Goal: Find contact information: Find contact information

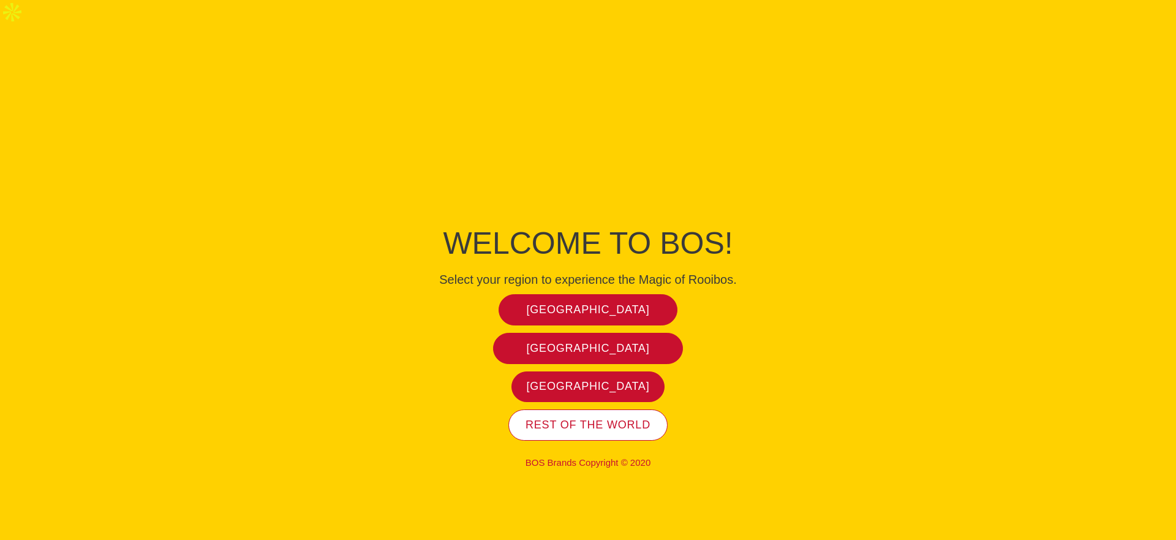
click at [622, 409] on link "Rest of the world" at bounding box center [587, 424] width 159 height 31
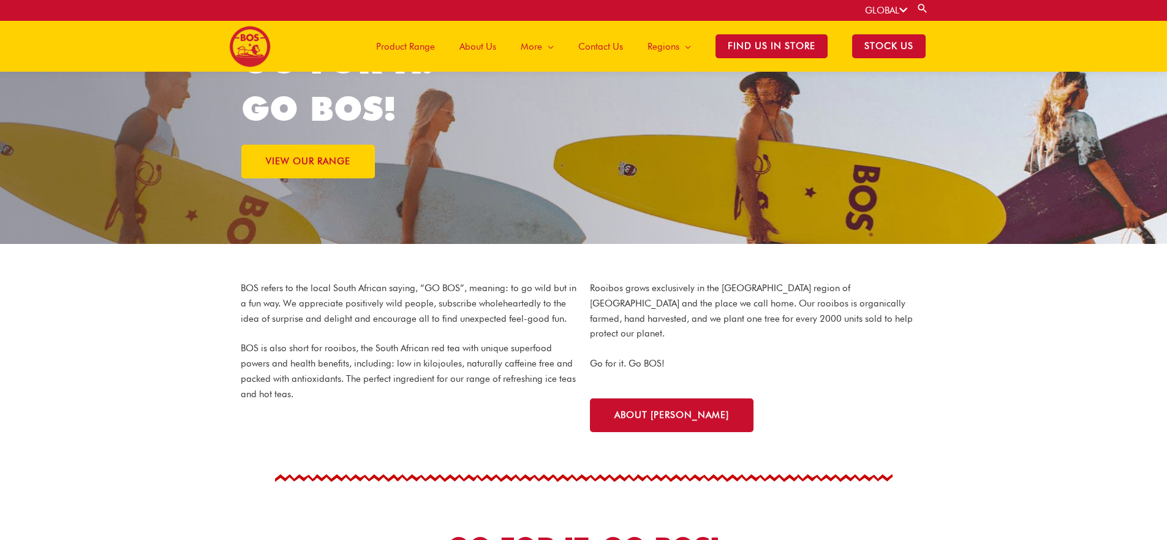
scroll to position [82, 0]
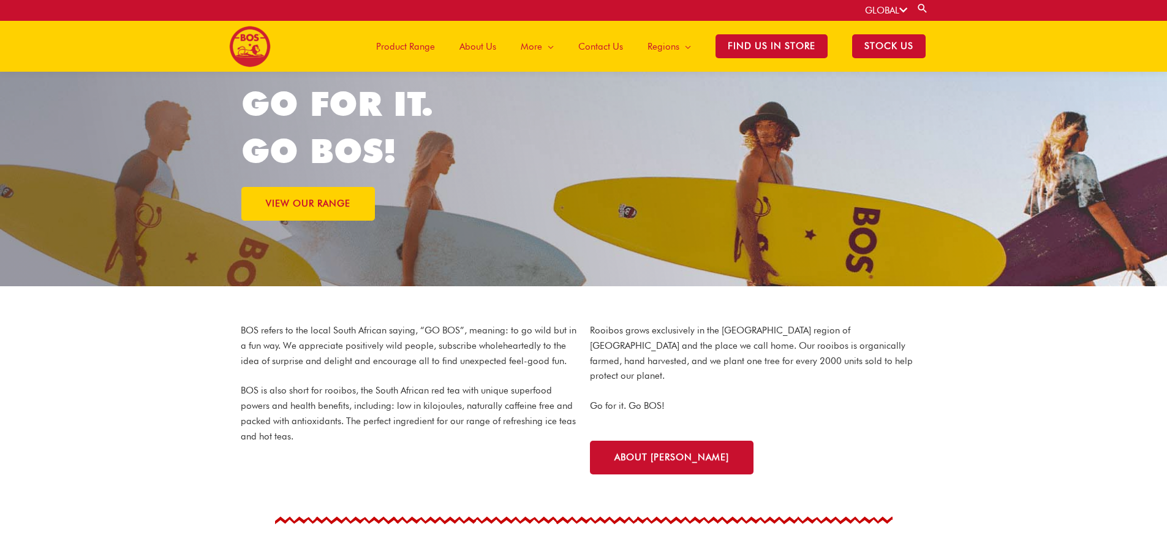
click at [429, 49] on span "Product Range" at bounding box center [405, 46] width 59 height 37
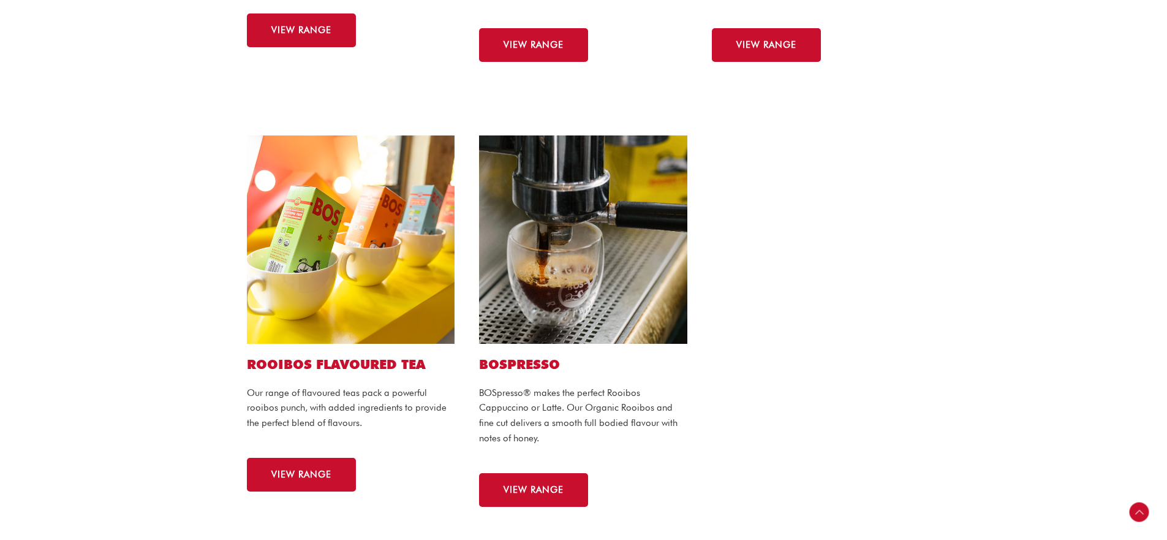
scroll to position [962, 0]
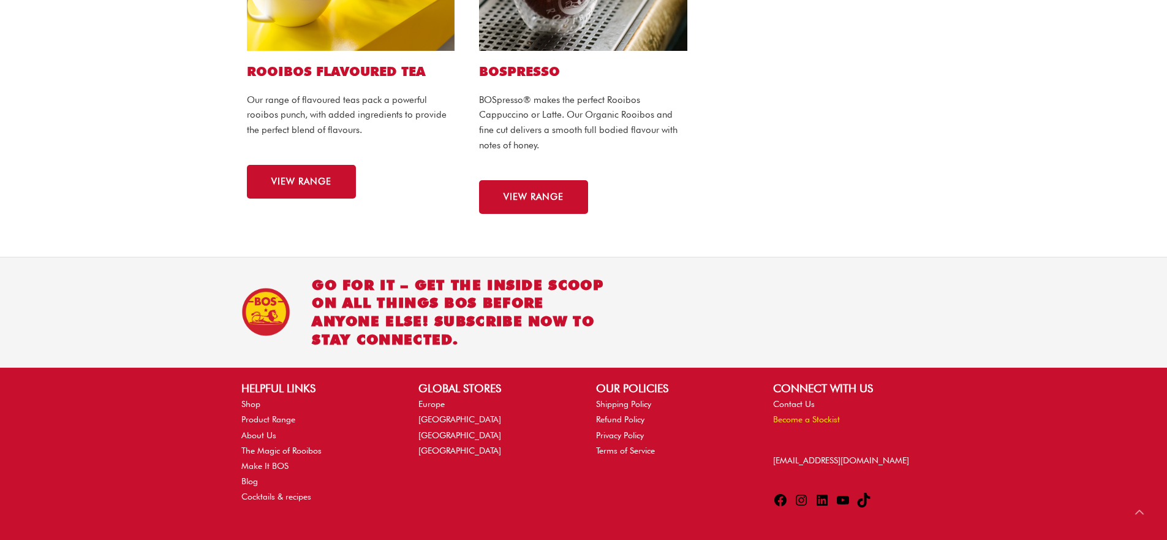
click at [820, 414] on link "Become a Stockist" at bounding box center [806, 419] width 67 height 10
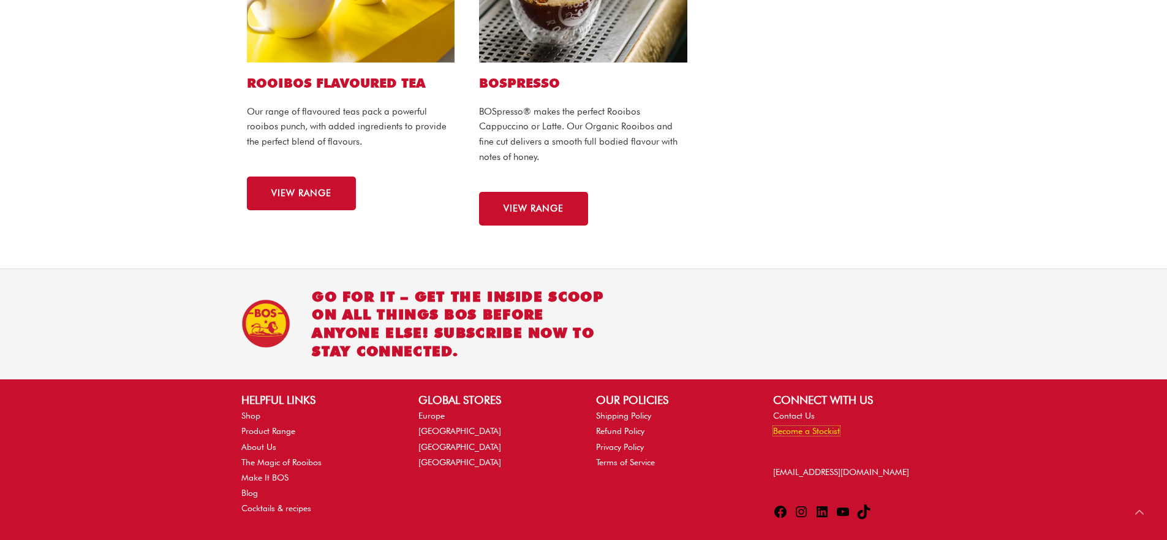
scroll to position [949, 0]
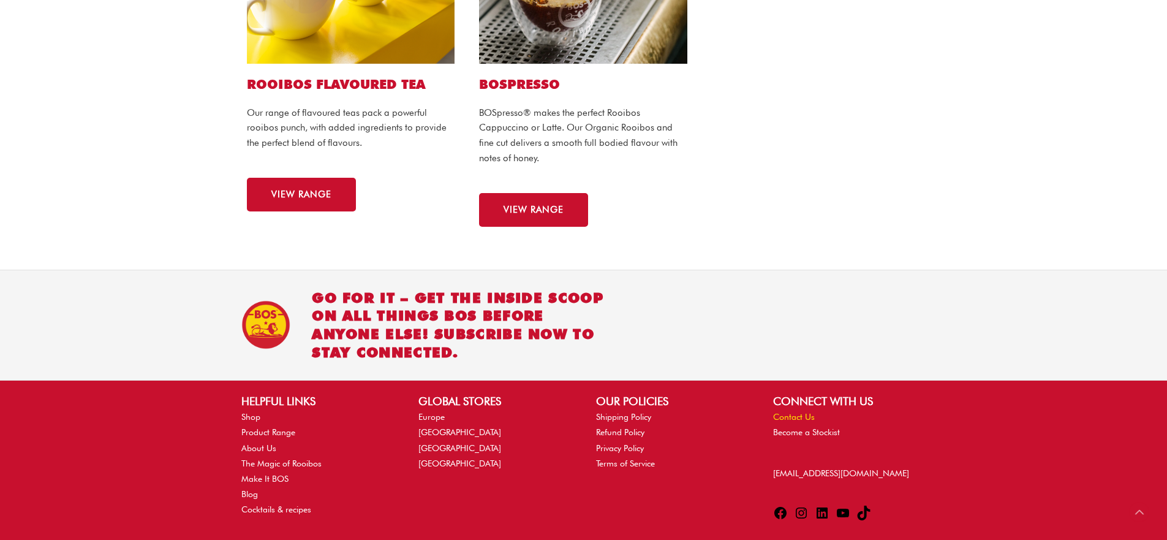
click at [802, 412] on link "Contact Us" at bounding box center [794, 417] width 42 height 10
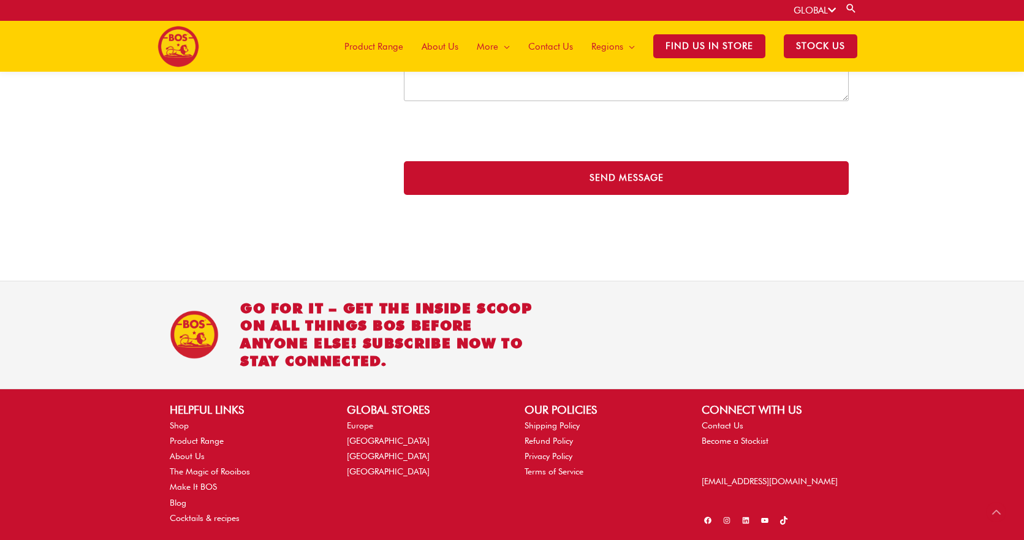
scroll to position [559, 0]
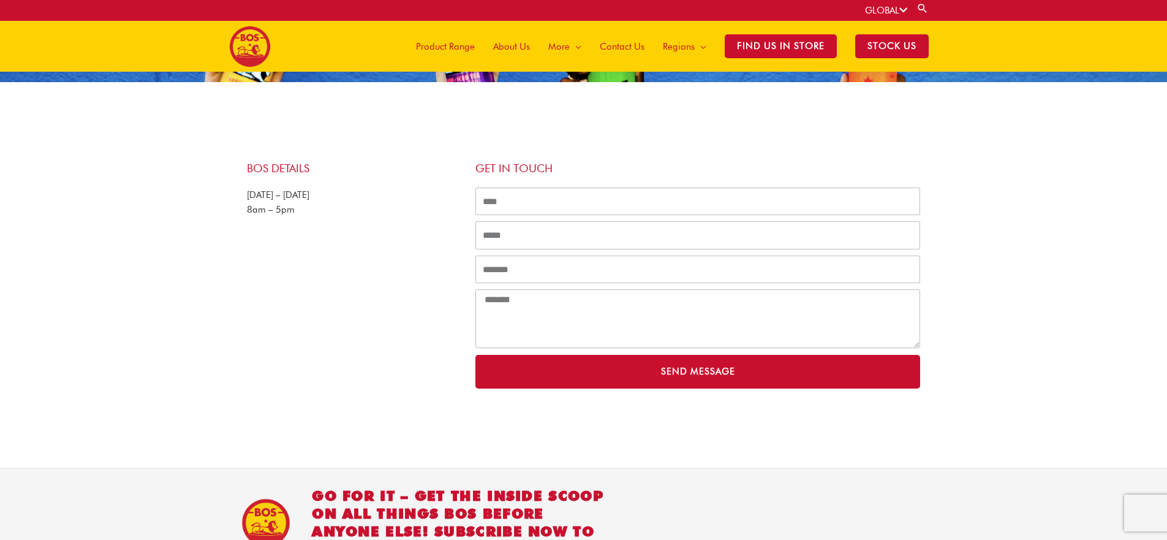
scroll to position [170, 0]
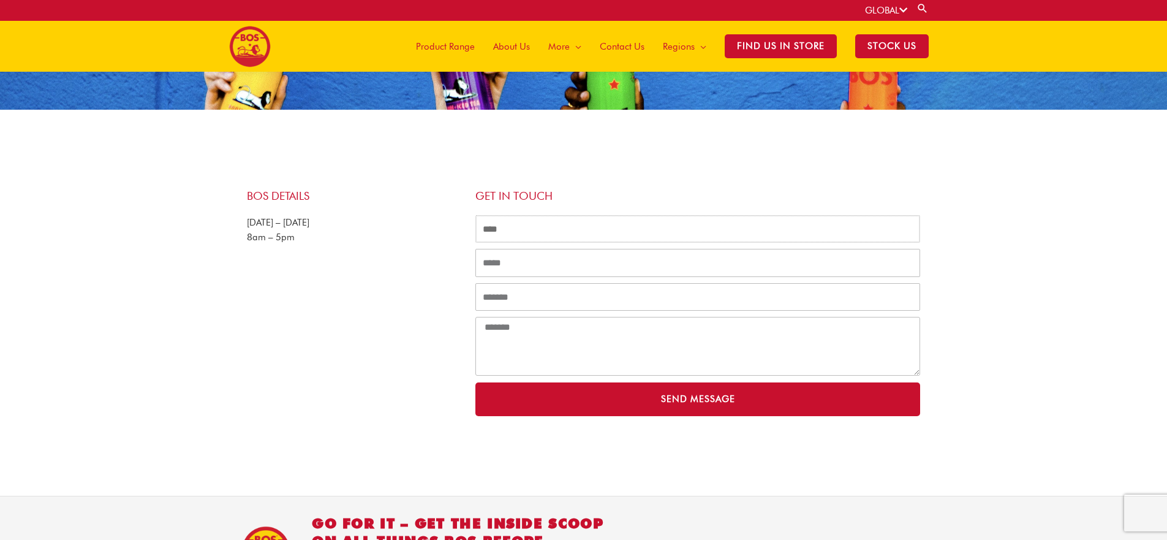
click at [522, 215] on input "Name" at bounding box center [697, 229] width 445 height 28
